Goal: Check status

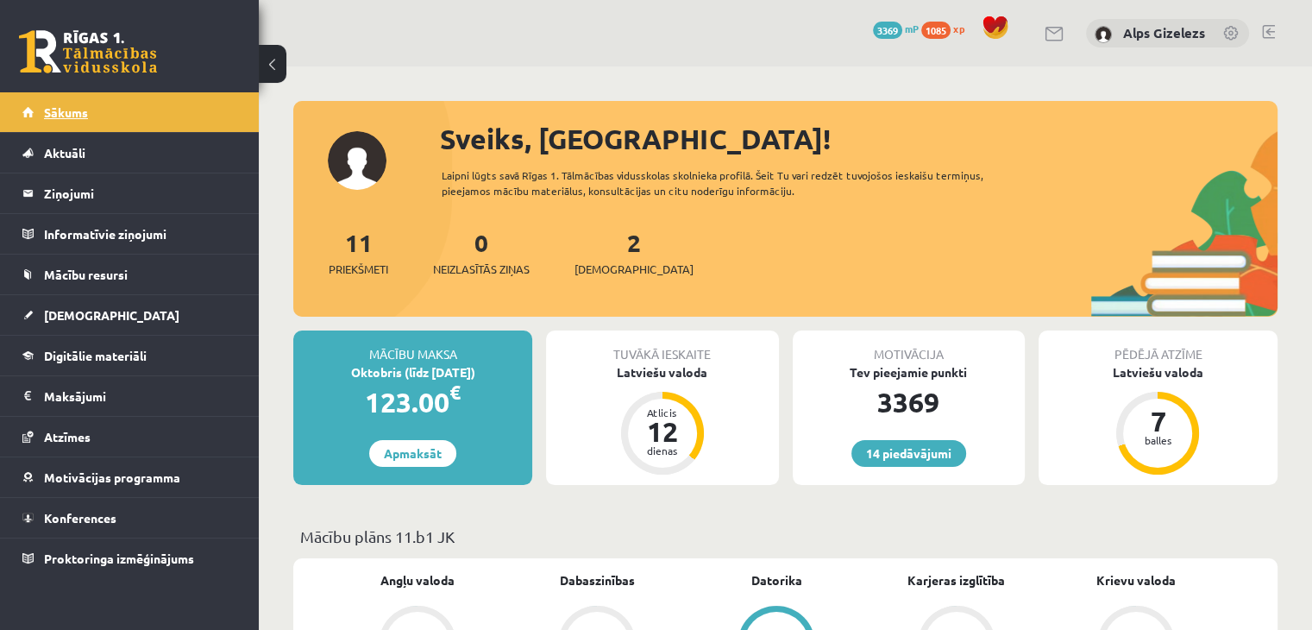
click at [76, 107] on span "Sākums" at bounding box center [66, 112] width 44 height 16
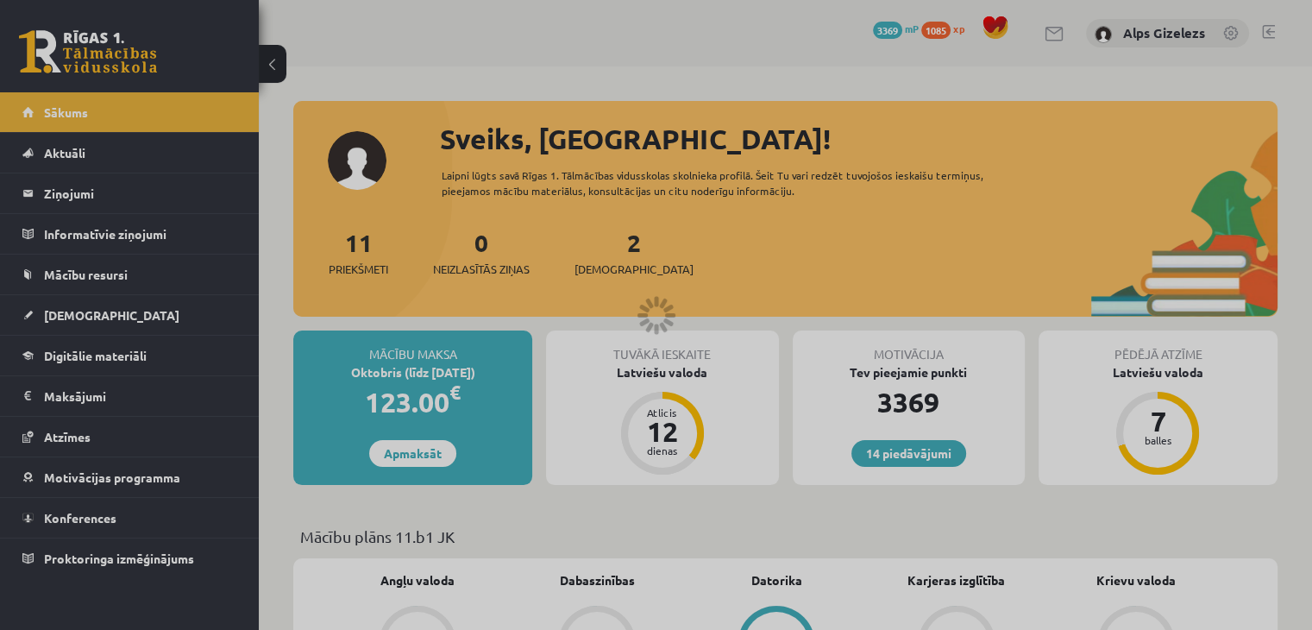
click at [76, 107] on div at bounding box center [656, 315] width 1312 height 630
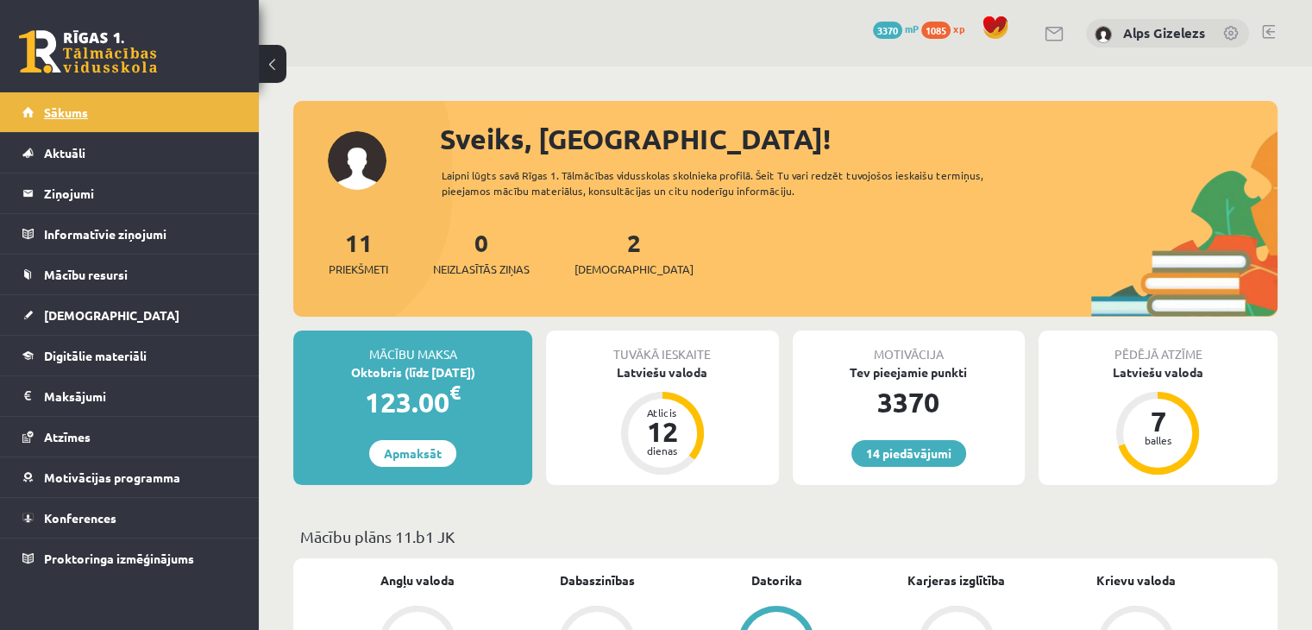
click at [62, 107] on span "Sākums" at bounding box center [66, 112] width 44 height 16
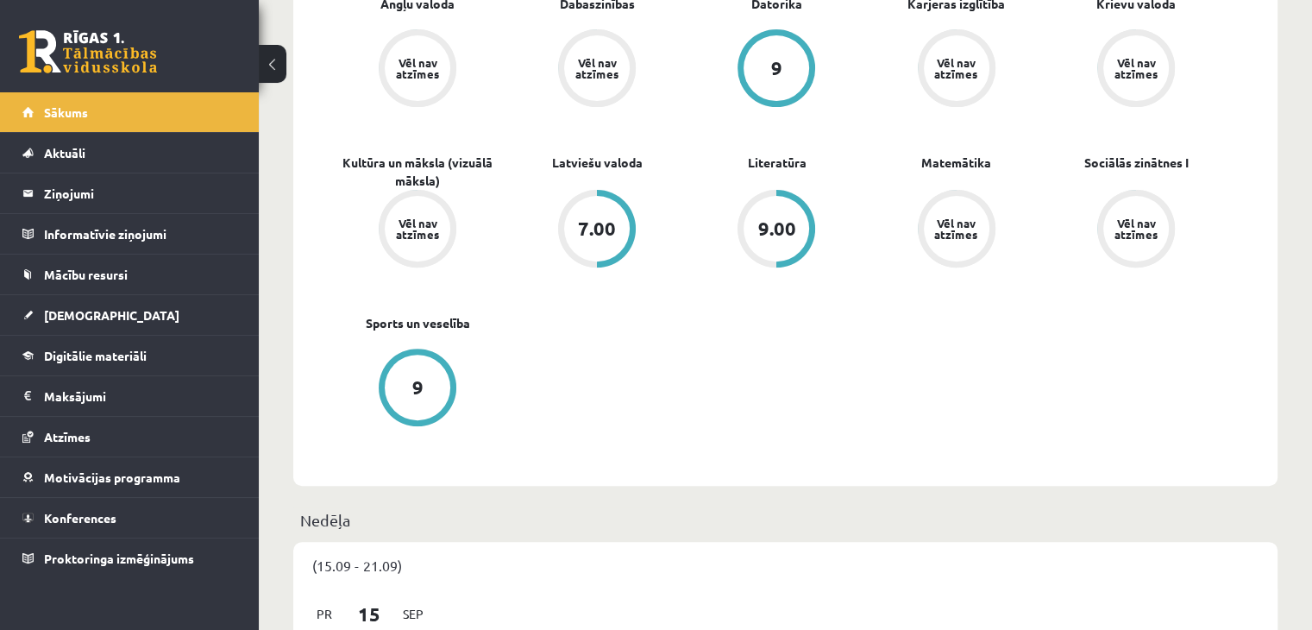
scroll to position [587, 0]
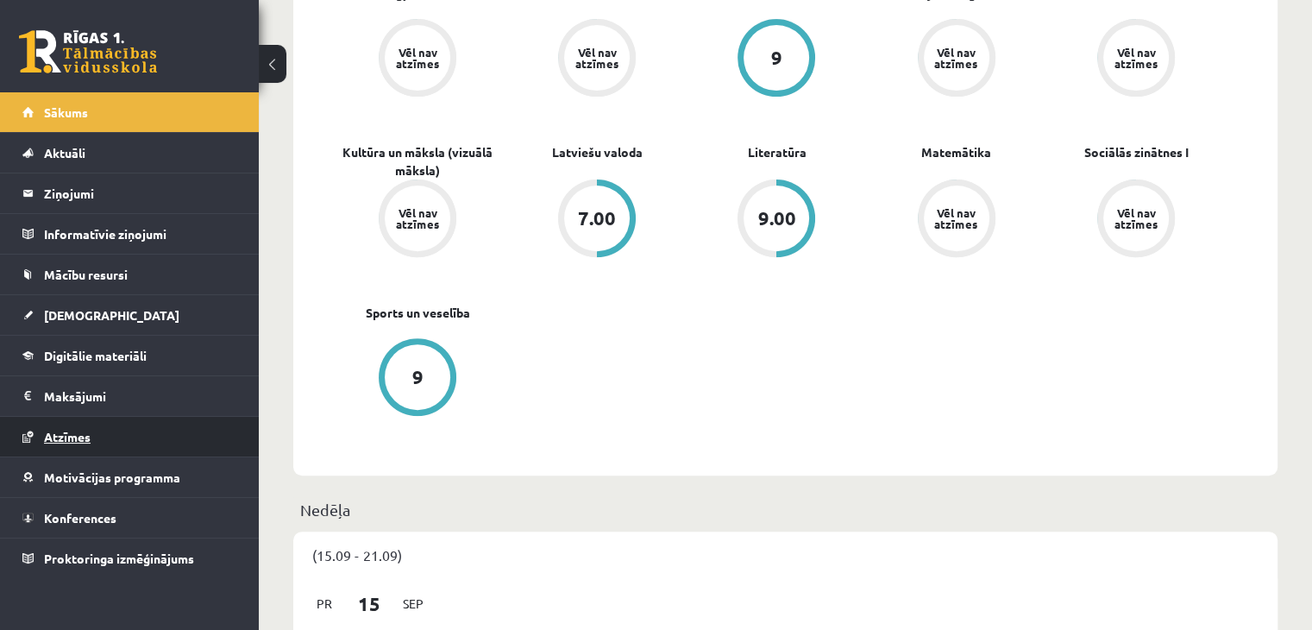
click at [94, 432] on link "Atzīmes" at bounding box center [129, 437] width 215 height 40
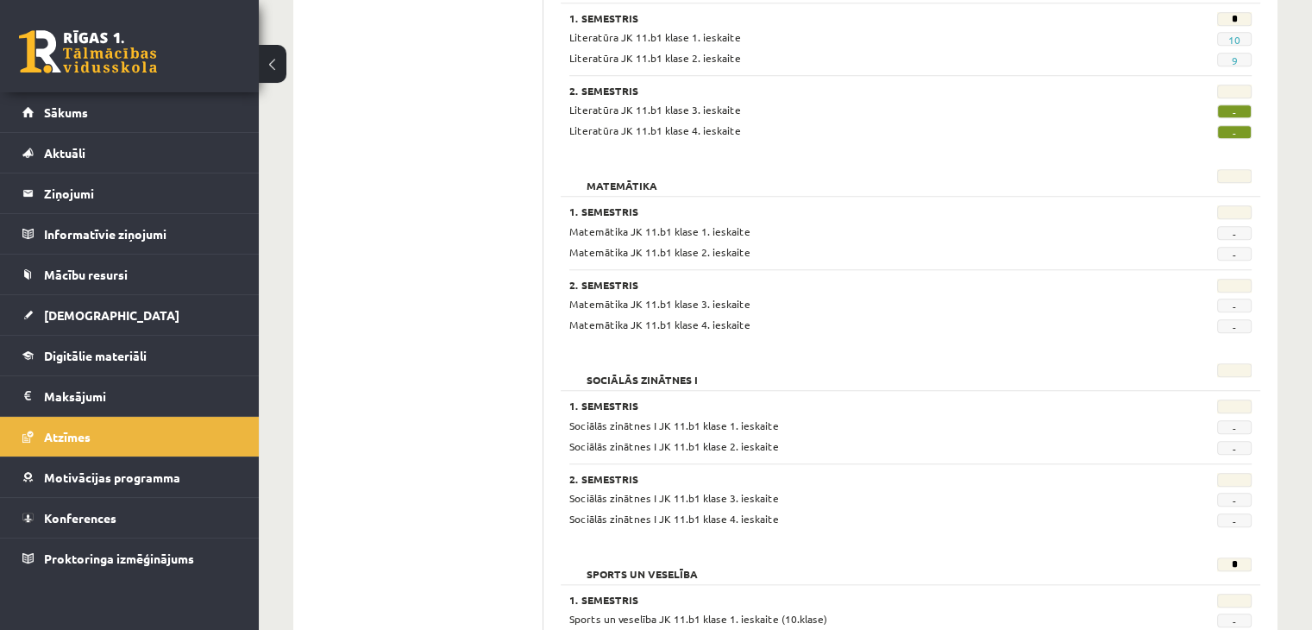
scroll to position [1632, 0]
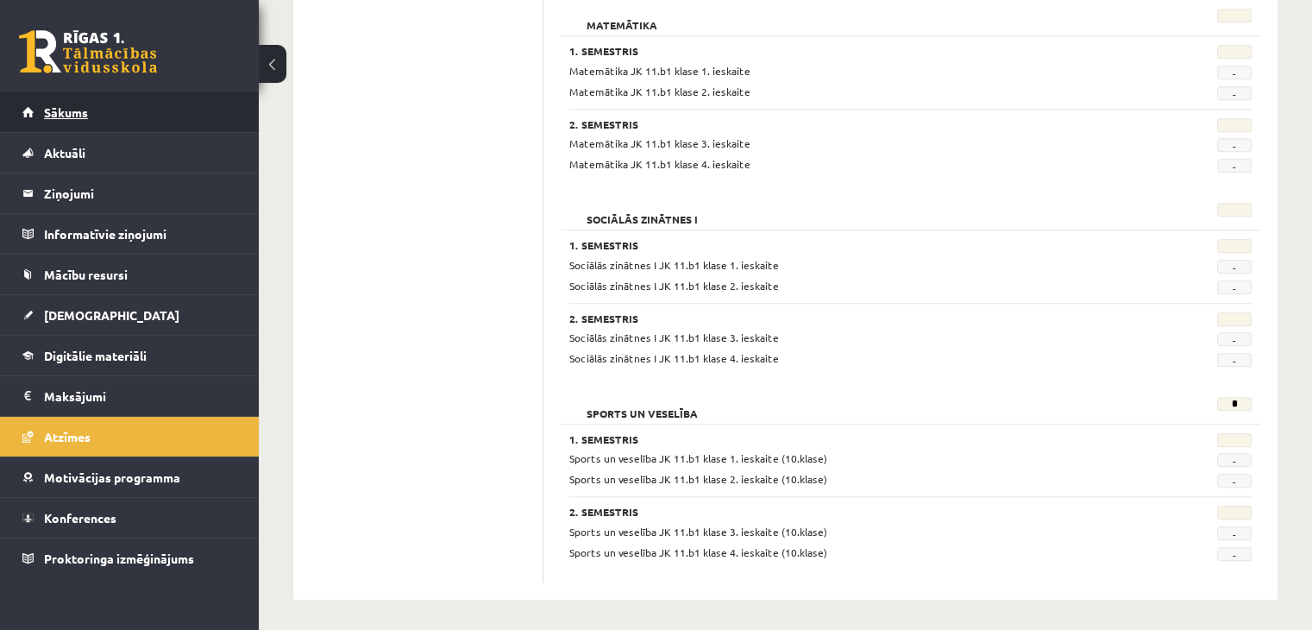
click at [86, 115] on span "Sākums" at bounding box center [66, 112] width 44 height 16
